Goal: Find specific page/section: Find specific page/section

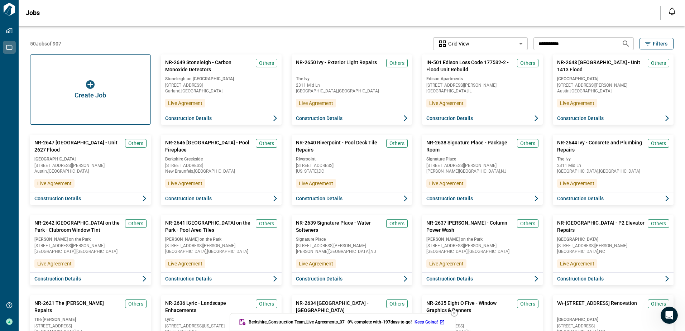
click at [563, 43] on input "**********" at bounding box center [574, 43] width 82 height 13
type input "*"
type input "********"
click at [624, 42] on icon "Search jobs" at bounding box center [625, 43] width 9 height 9
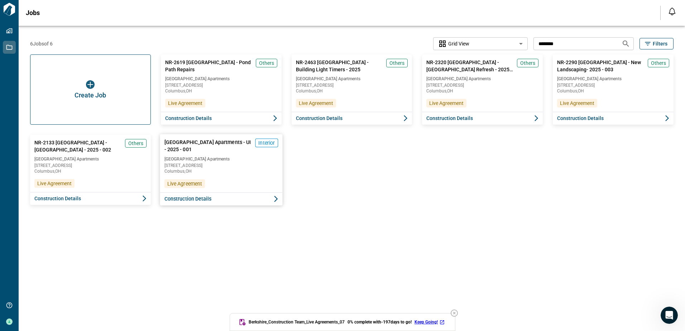
click at [217, 141] on span "[GEOGRAPHIC_DATA] Apartments - UI - 2025 - 001" at bounding box center [208, 146] width 88 height 15
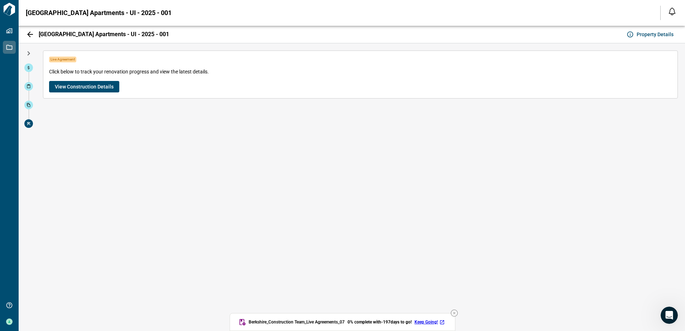
click at [87, 81] on button "View Construction Details" at bounding box center [84, 86] width 70 height 11
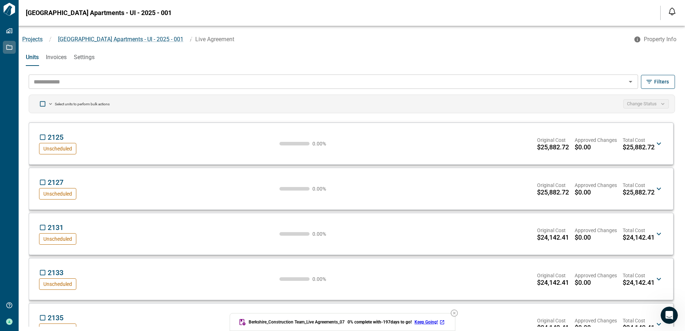
click at [65, 82] on input "text" at bounding box center [327, 82] width 593 height 10
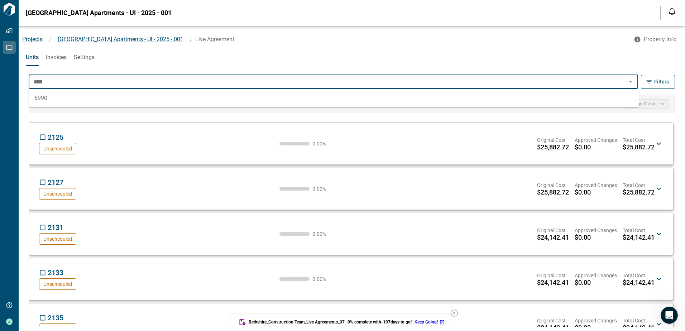
click at [45, 98] on li "6990" at bounding box center [334, 98] width 610 height 13
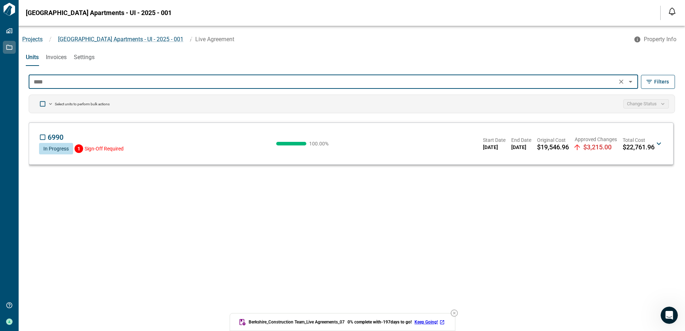
type input "****"
click at [658, 143] on icon at bounding box center [658, 143] width 9 height 9
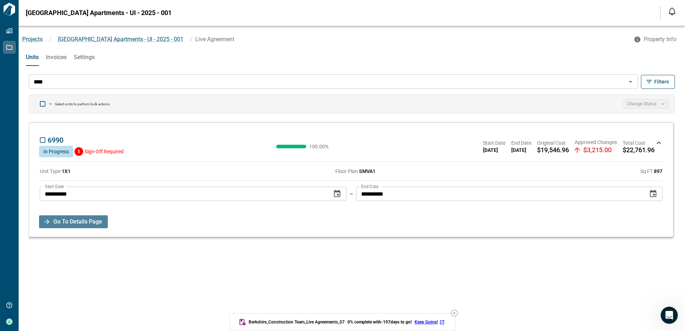
click at [78, 220] on span "Go To Details Page" at bounding box center [77, 221] width 49 height 13
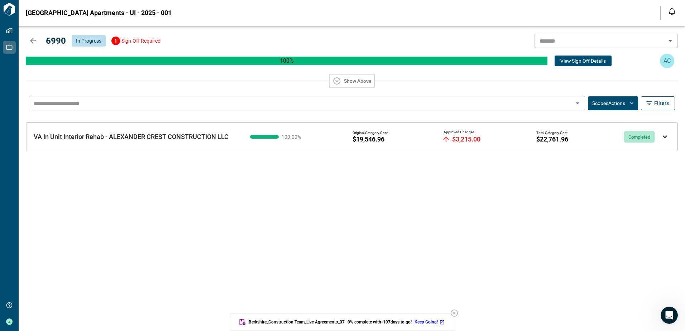
click at [663, 135] on img at bounding box center [665, 136] width 4 height 3
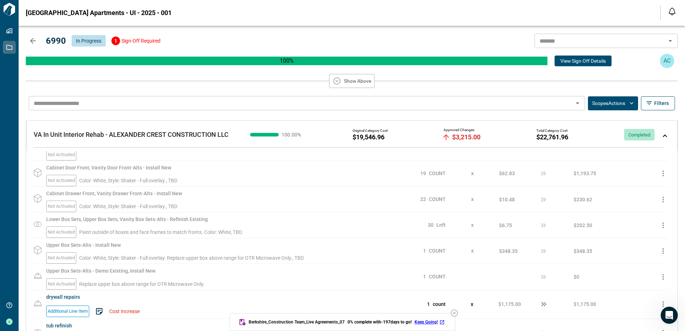
scroll to position [1241, 0]
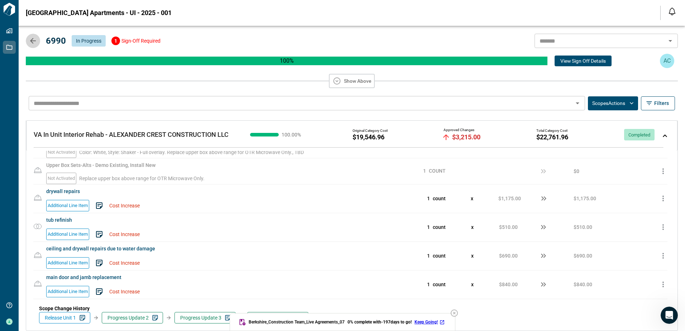
click at [32, 40] on icon "button" at bounding box center [33, 41] width 9 height 9
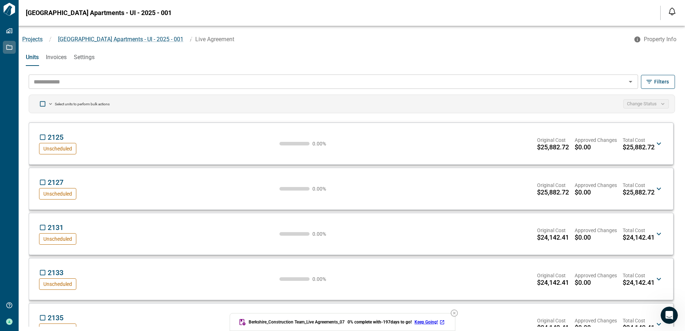
click at [55, 84] on input "text" at bounding box center [327, 82] width 593 height 10
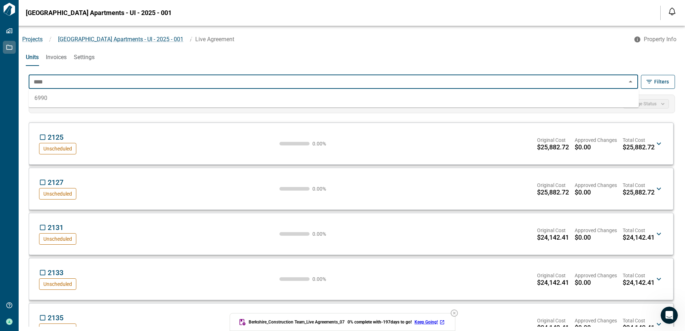
click at [41, 98] on li "6990" at bounding box center [334, 98] width 610 height 13
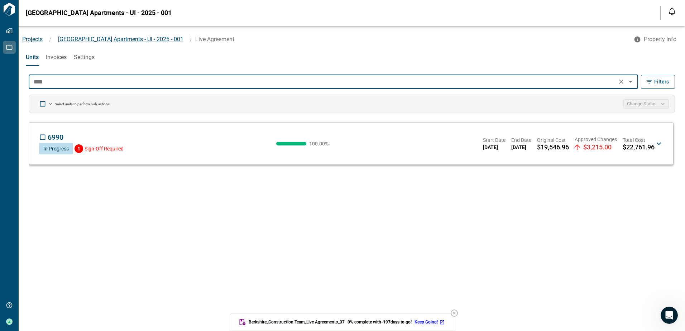
type input "****"
click at [658, 141] on icon at bounding box center [658, 143] width 9 height 9
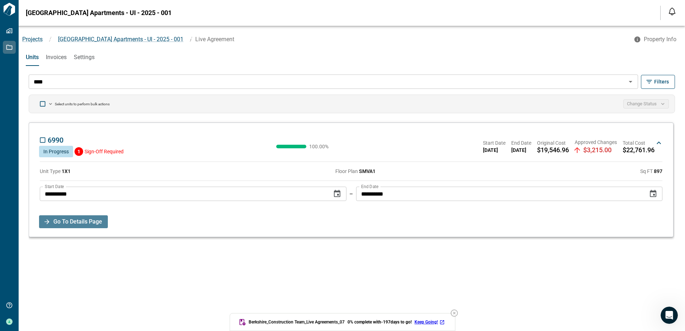
click at [76, 217] on span "Go To Details Page" at bounding box center [77, 221] width 49 height 13
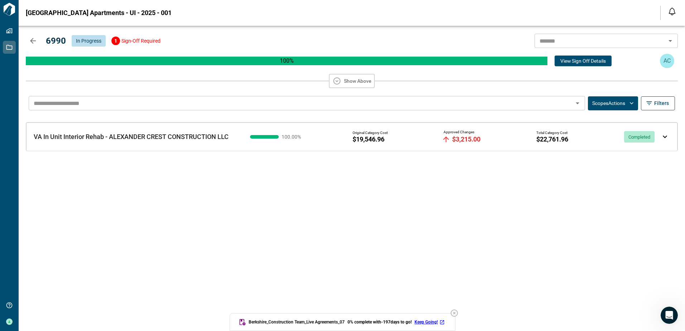
click at [664, 136] on img at bounding box center [665, 136] width 4 height 3
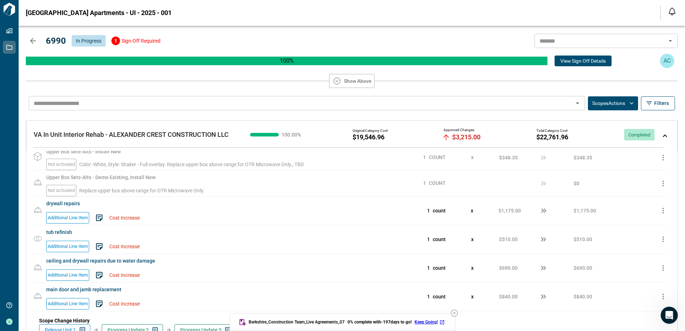
scroll to position [1228, 0]
